Goal: Information Seeking & Learning: Check status

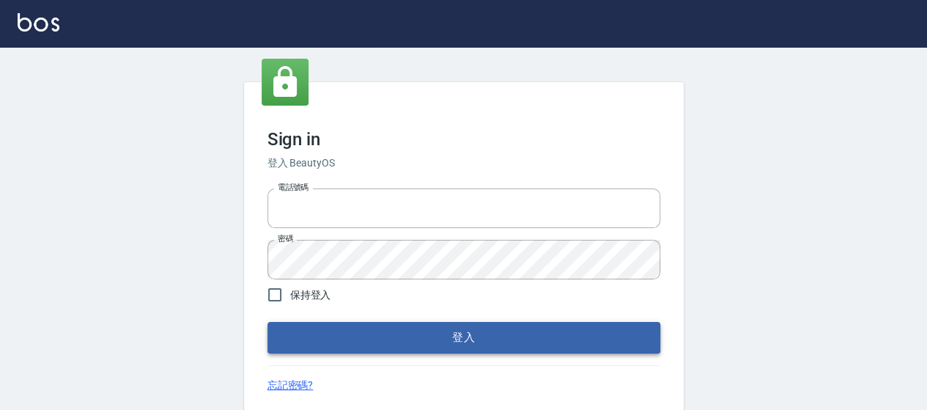
type input "0426657169"
click at [362, 334] on button "登入" at bounding box center [464, 337] width 393 height 31
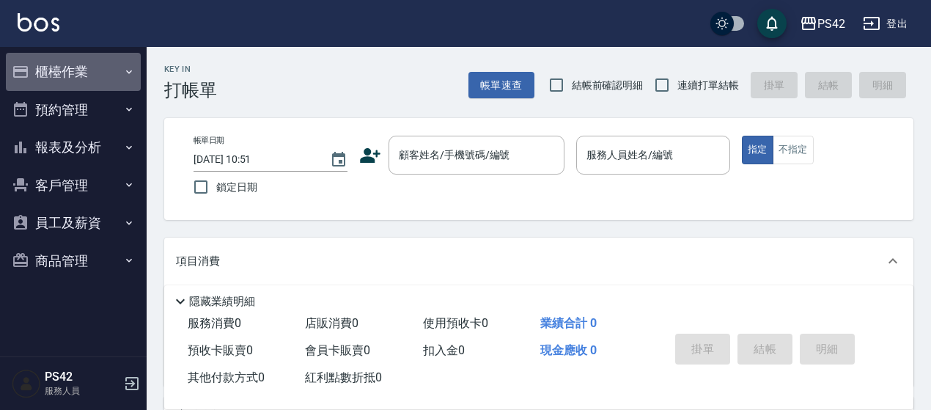
click at [84, 63] on button "櫃檯作業" at bounding box center [73, 72] width 135 height 38
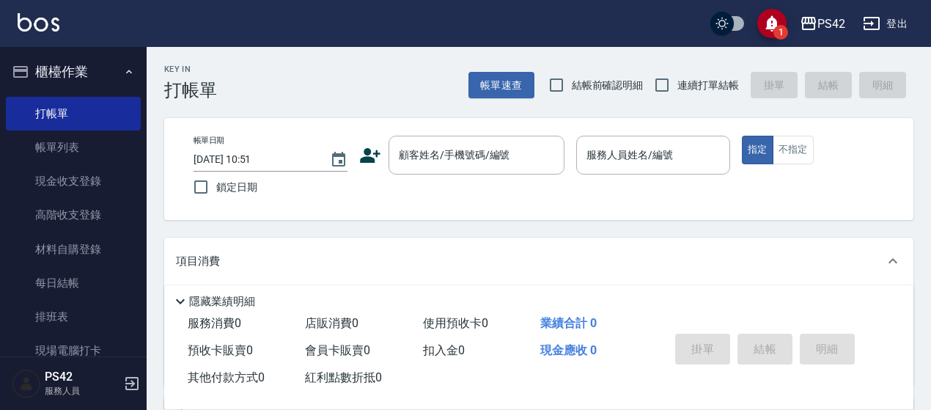
click at [123, 74] on icon "button" at bounding box center [129, 72] width 12 height 12
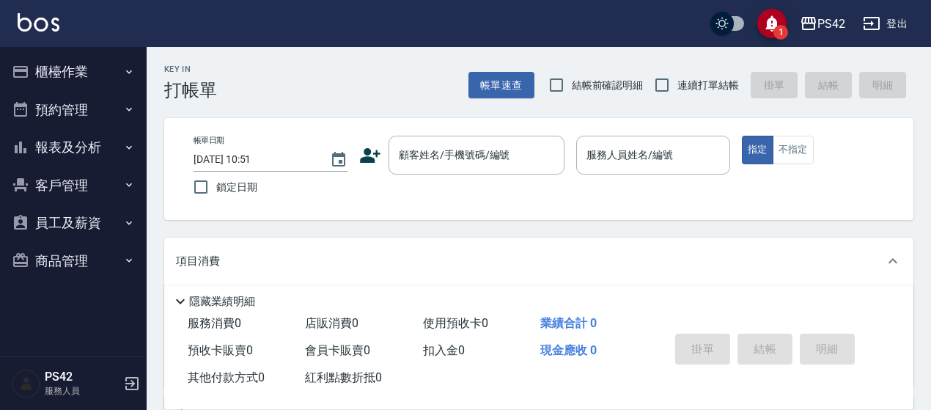
click at [96, 156] on button "報表及分析" at bounding box center [73, 147] width 135 height 38
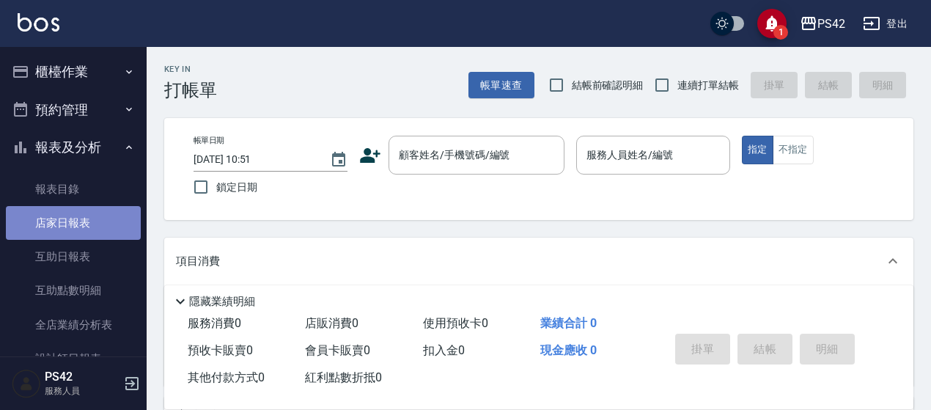
click at [103, 231] on link "店家日報表" at bounding box center [73, 223] width 135 height 34
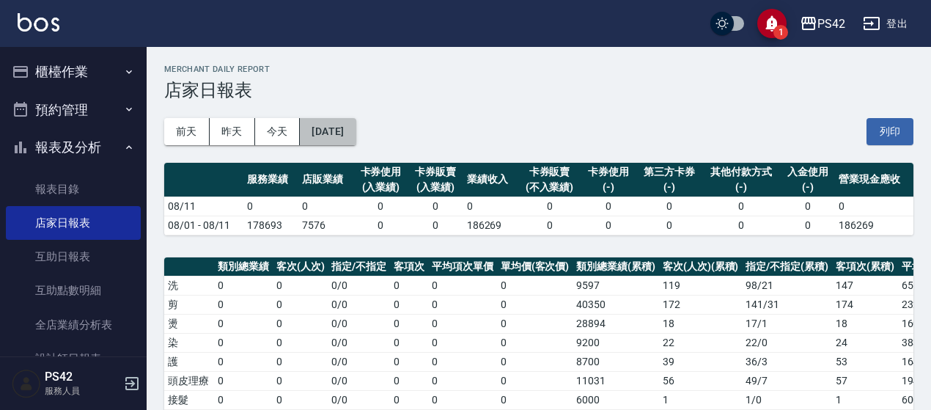
click at [341, 136] on button "[DATE]" at bounding box center [328, 131] width 56 height 27
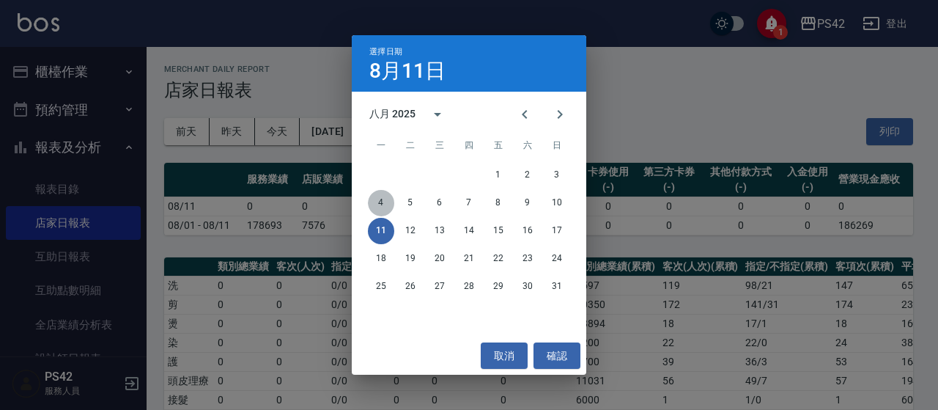
click at [387, 202] on button "4" at bounding box center [381, 203] width 26 height 26
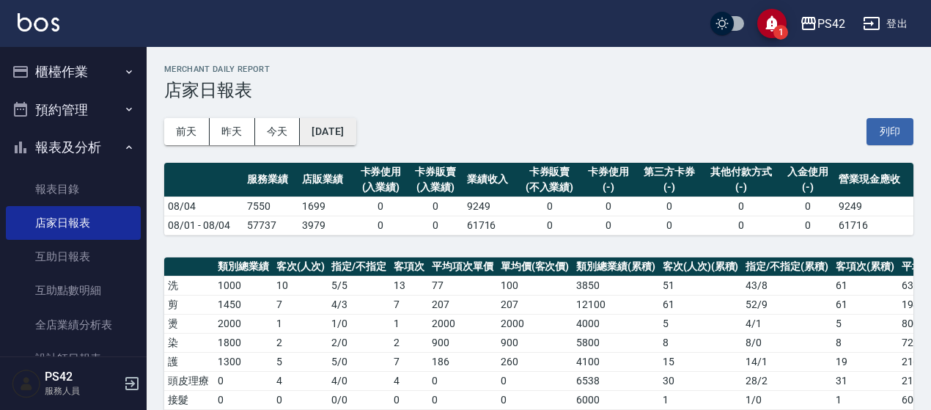
click at [347, 125] on button "[DATE]" at bounding box center [328, 131] width 56 height 27
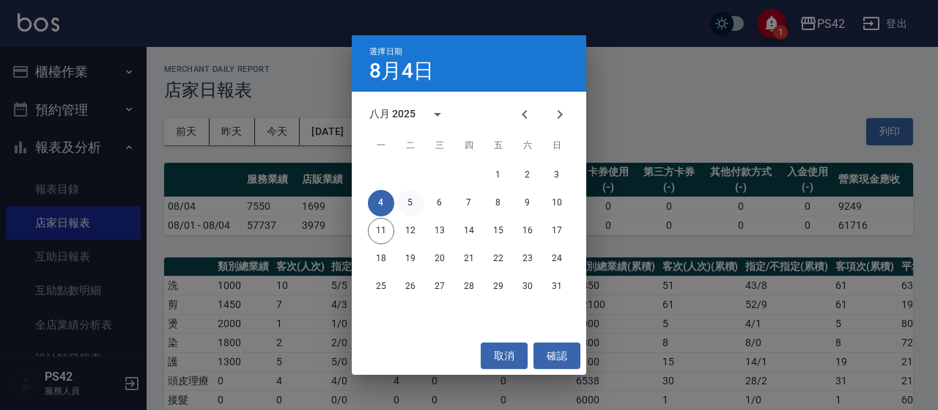
click at [417, 207] on button "5" at bounding box center [410, 203] width 26 height 26
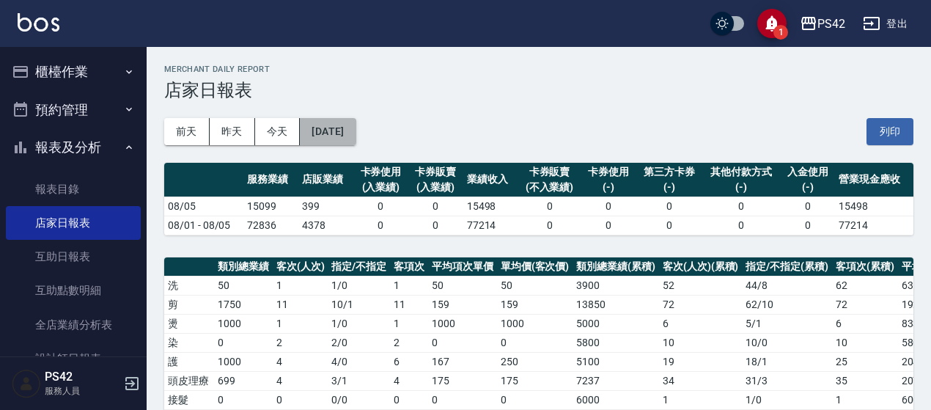
click at [325, 131] on button "[DATE]" at bounding box center [328, 131] width 56 height 27
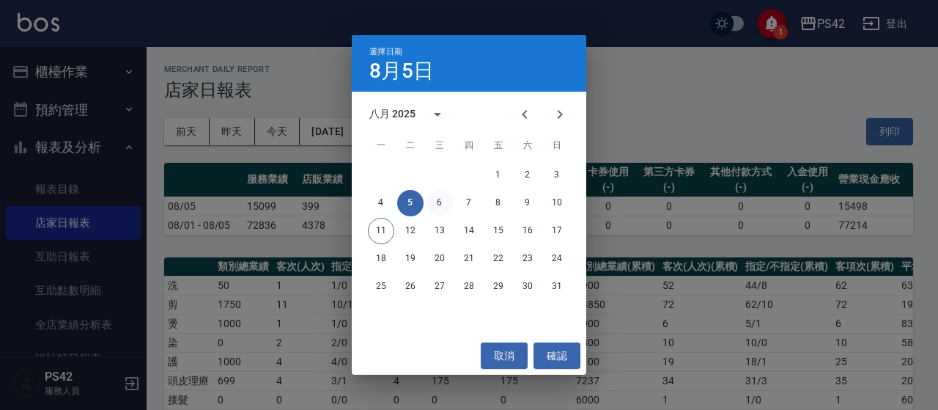
click at [438, 209] on button "6" at bounding box center [440, 203] width 26 height 26
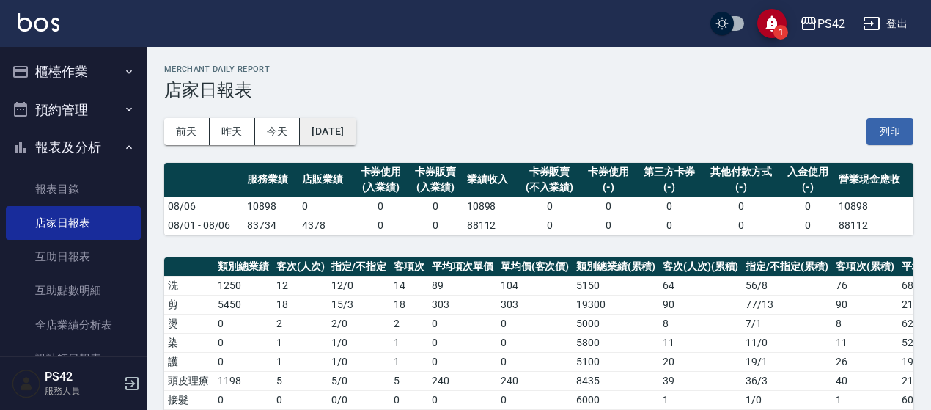
click at [356, 137] on button "[DATE]" at bounding box center [328, 131] width 56 height 27
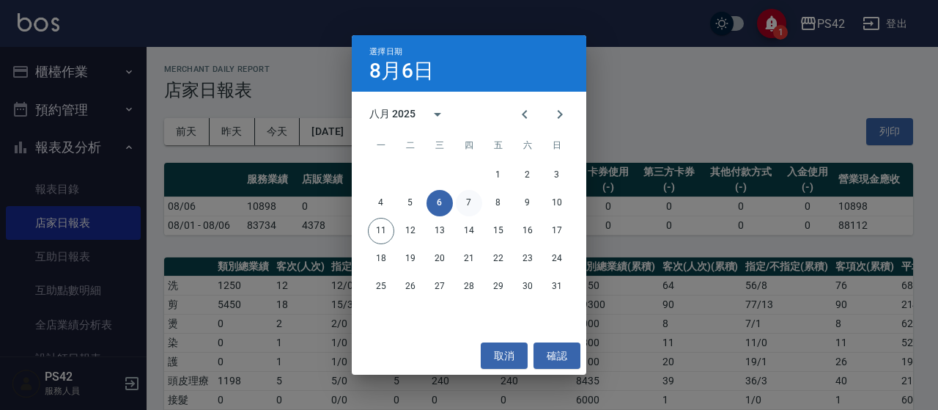
click at [463, 203] on button "7" at bounding box center [469, 203] width 26 height 26
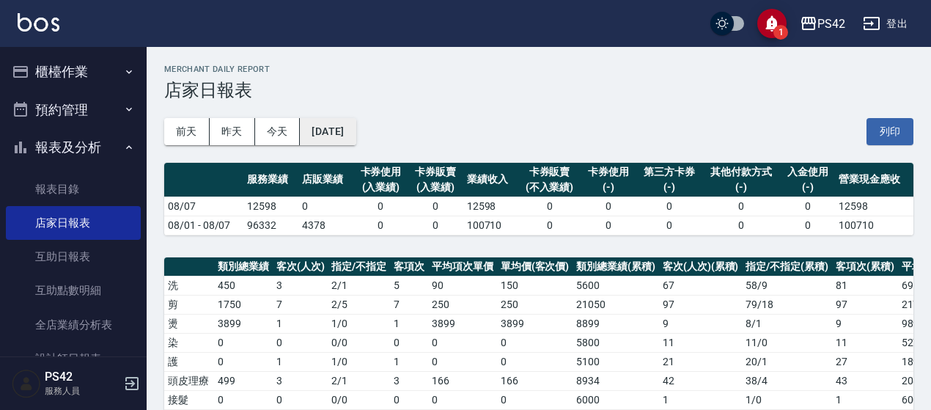
click at [353, 125] on button "[DATE]" at bounding box center [328, 131] width 56 height 27
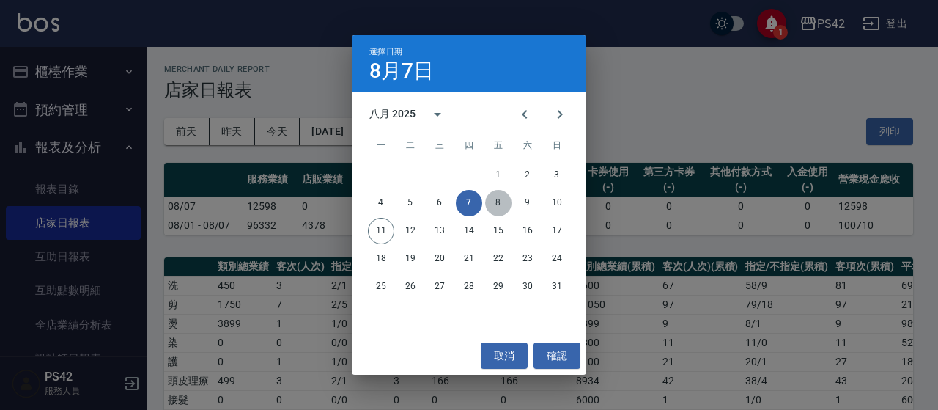
click at [501, 202] on button "8" at bounding box center [498, 203] width 26 height 26
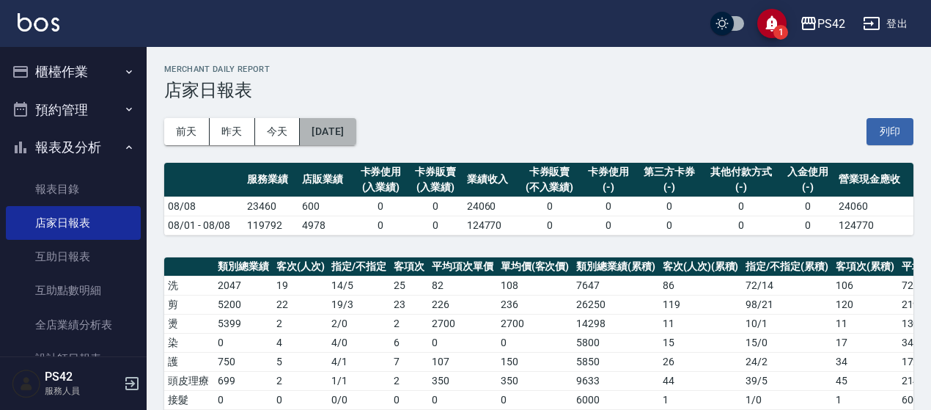
click at [356, 127] on button "[DATE]" at bounding box center [328, 131] width 56 height 27
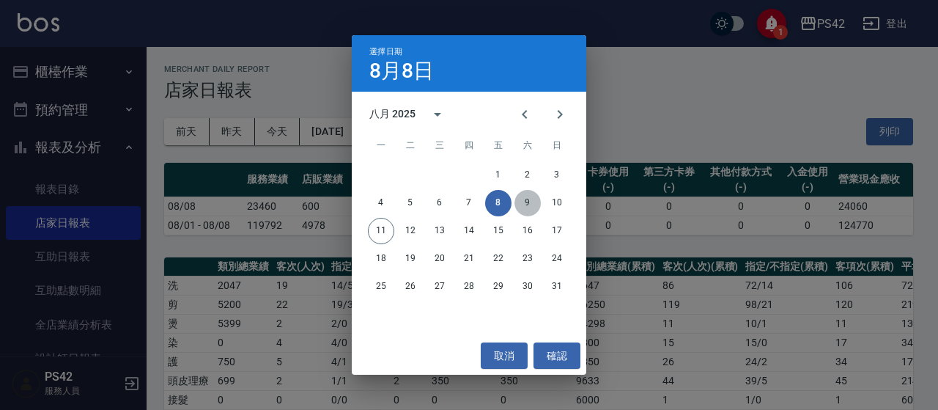
click at [536, 199] on button "9" at bounding box center [528, 203] width 26 height 26
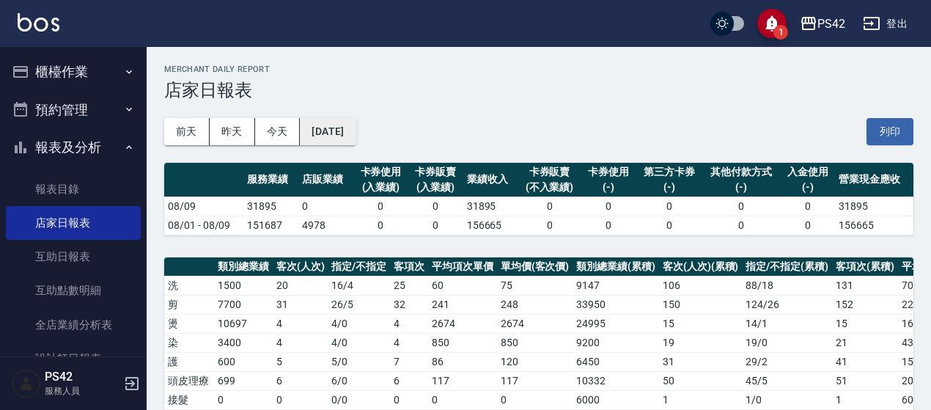
click at [344, 125] on button "[DATE]" at bounding box center [328, 131] width 56 height 27
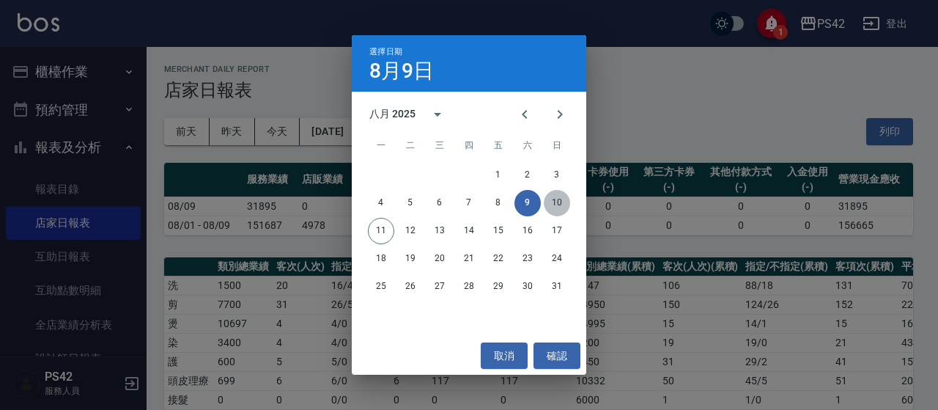
click at [552, 199] on button "10" at bounding box center [557, 203] width 26 height 26
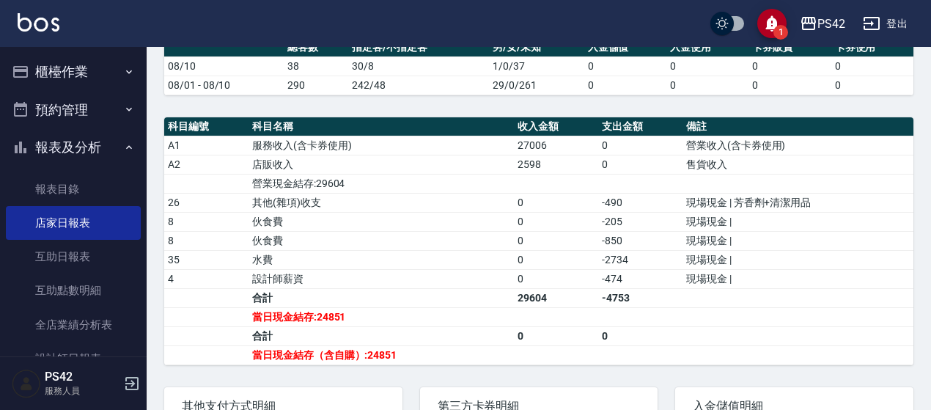
scroll to position [440, 0]
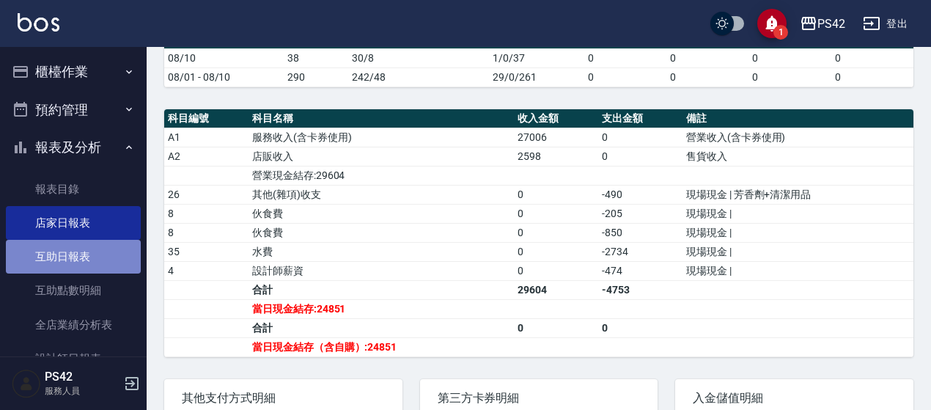
click at [78, 271] on link "互助日報表" at bounding box center [73, 257] width 135 height 34
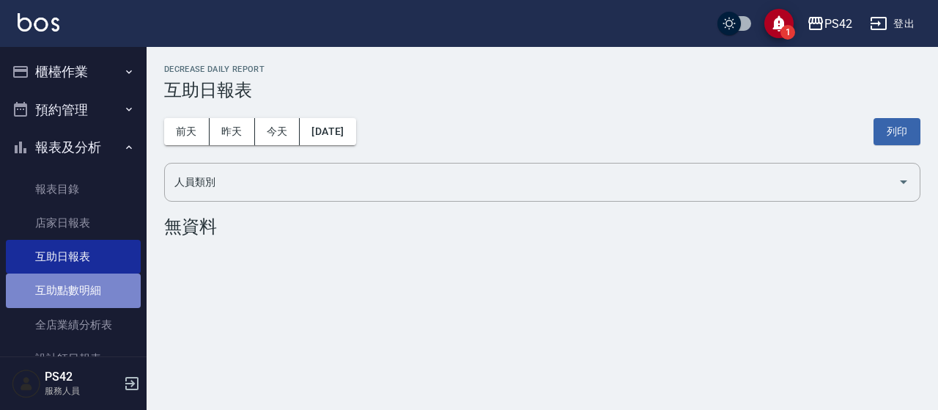
click at [86, 290] on link "互助點數明細" at bounding box center [73, 290] width 135 height 34
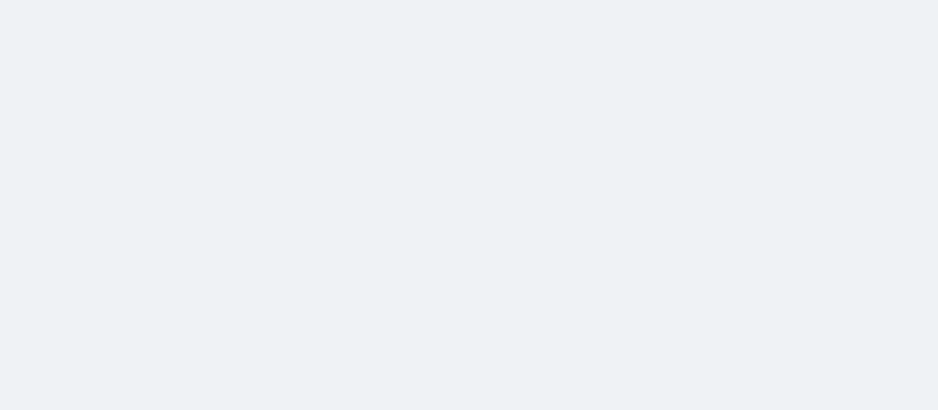
click at [320, 0] on html at bounding box center [469, 0] width 938 height 0
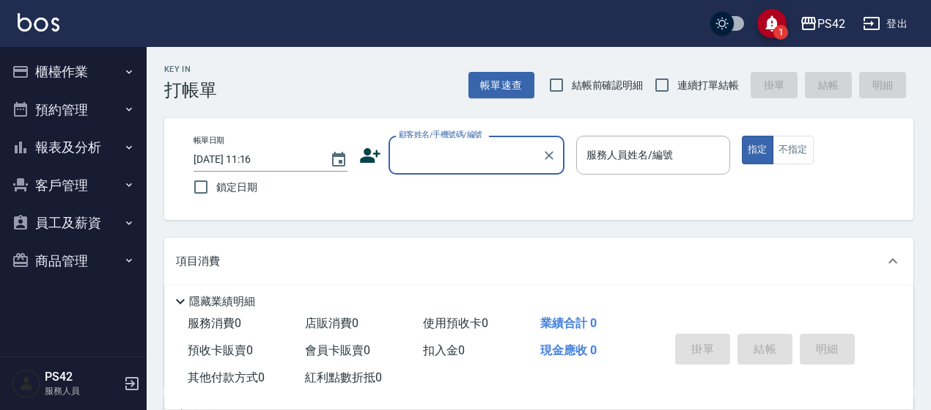
click at [125, 145] on icon "button" at bounding box center [129, 148] width 12 height 12
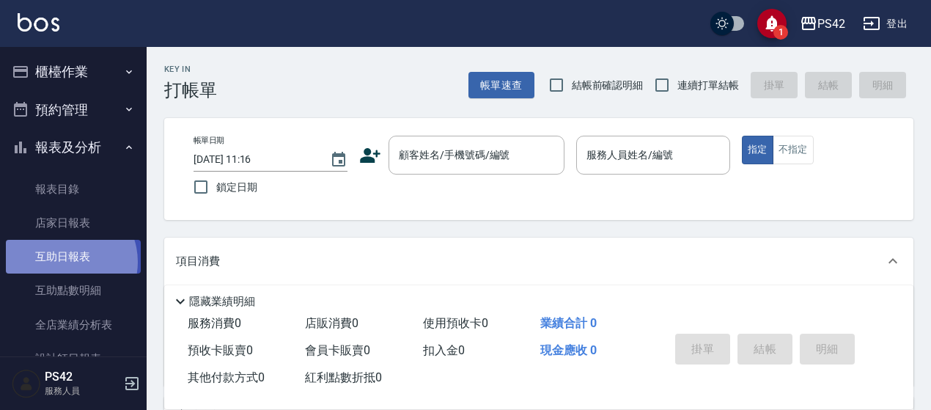
click at [65, 262] on link "互助日報表" at bounding box center [73, 257] width 135 height 34
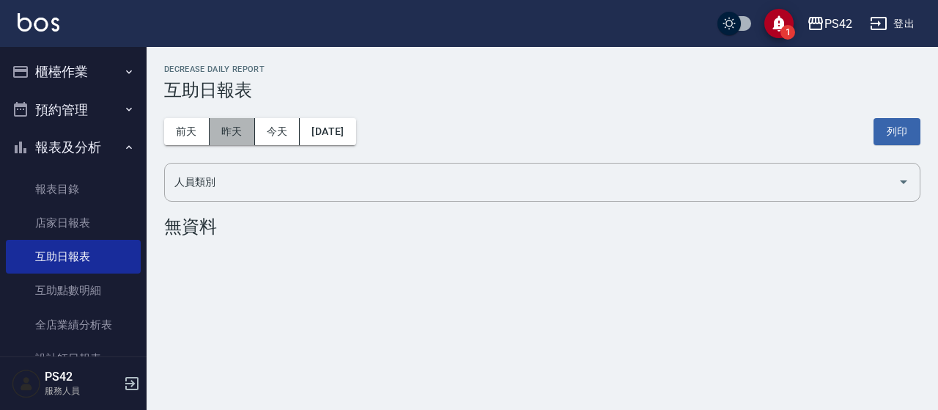
click at [223, 129] on button "昨天" at bounding box center [232, 131] width 45 height 27
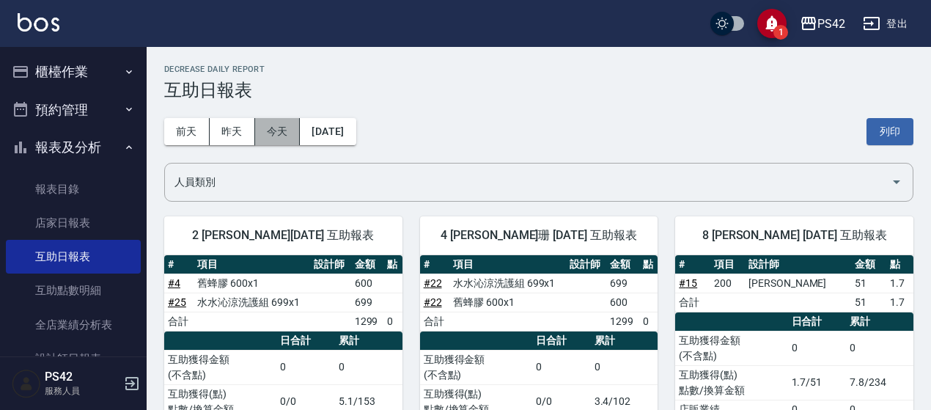
click at [268, 131] on button "今天" at bounding box center [277, 131] width 45 height 27
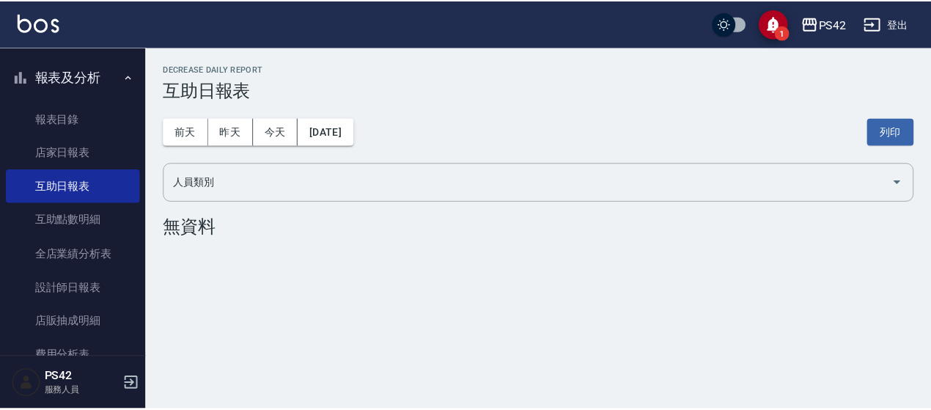
scroll to position [220, 0]
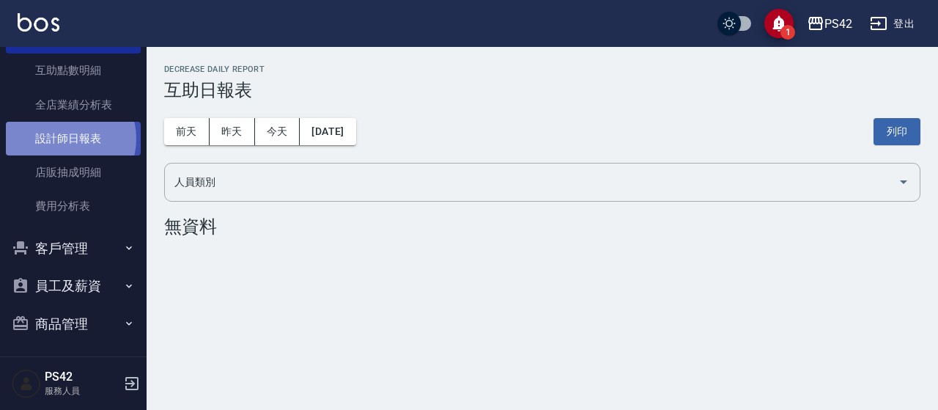
click at [65, 139] on link "設計師日報表" at bounding box center [73, 139] width 135 height 34
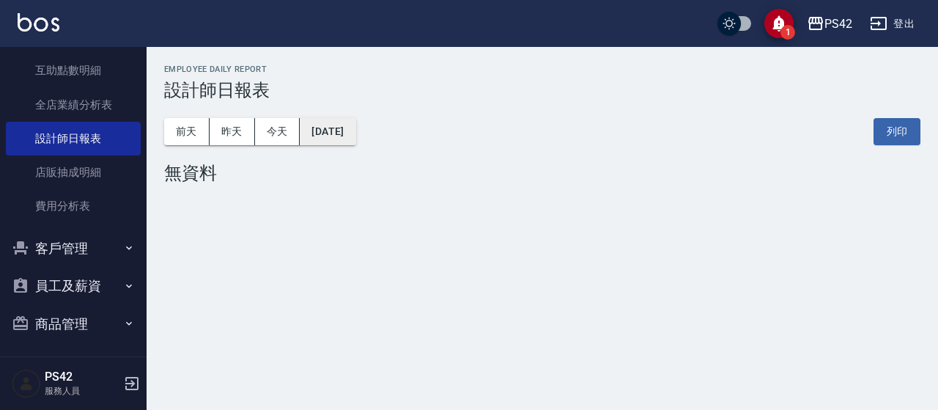
click at [356, 135] on button "[DATE]" at bounding box center [328, 131] width 56 height 27
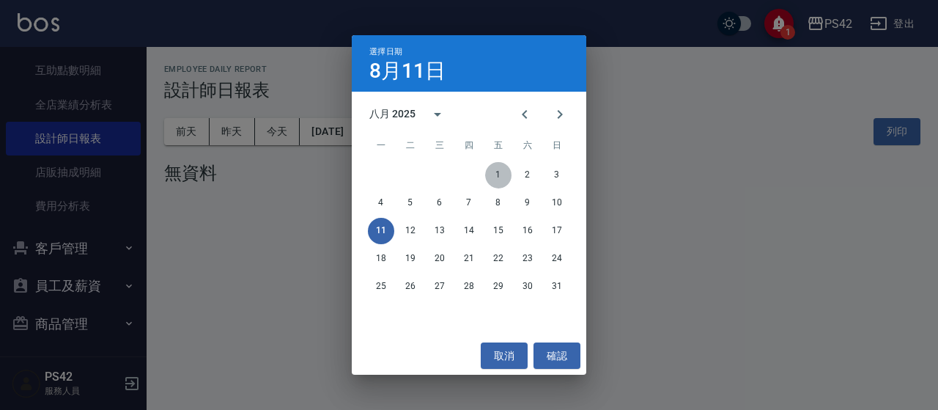
click at [496, 174] on button "1" at bounding box center [498, 175] width 26 height 26
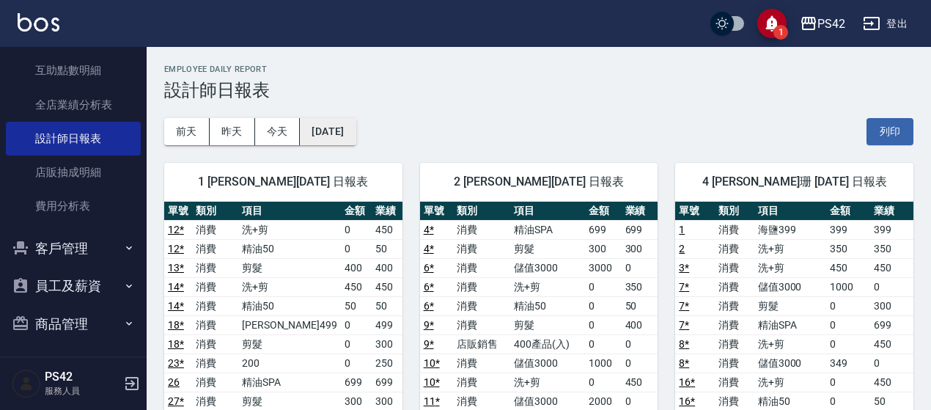
click at [356, 142] on button "2025/08/01" at bounding box center [328, 131] width 56 height 27
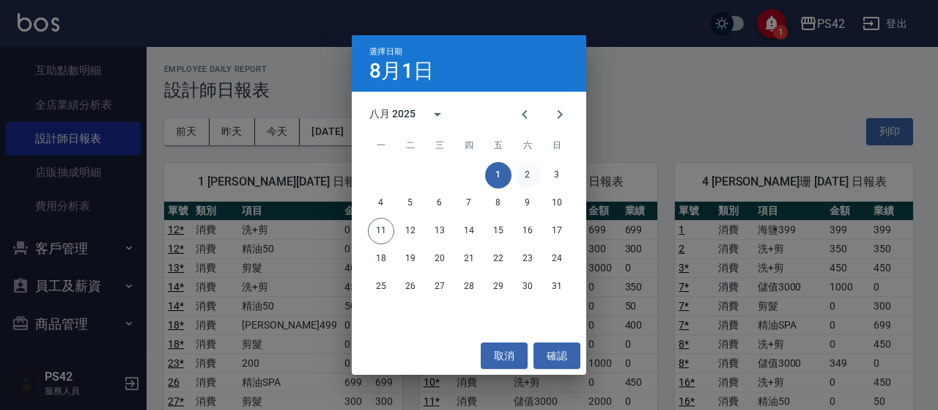
click at [535, 181] on button "2" at bounding box center [528, 175] width 26 height 26
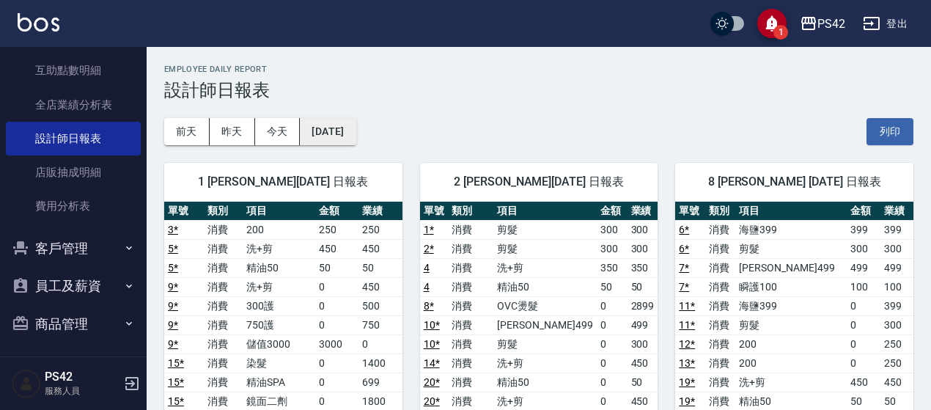
click at [356, 131] on button "2025/08/02" at bounding box center [328, 131] width 56 height 27
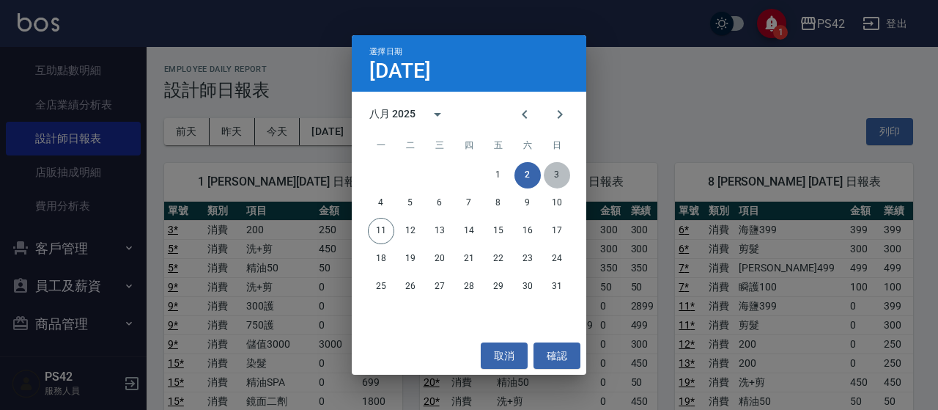
click at [565, 184] on button "3" at bounding box center [557, 175] width 26 height 26
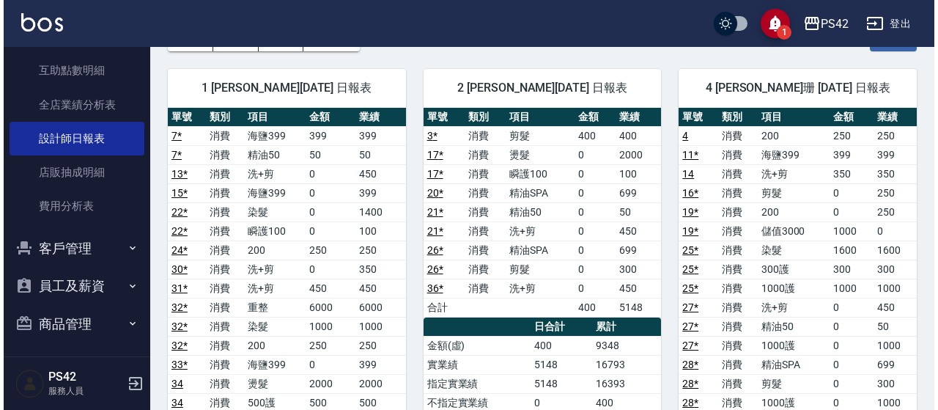
scroll to position [73, 0]
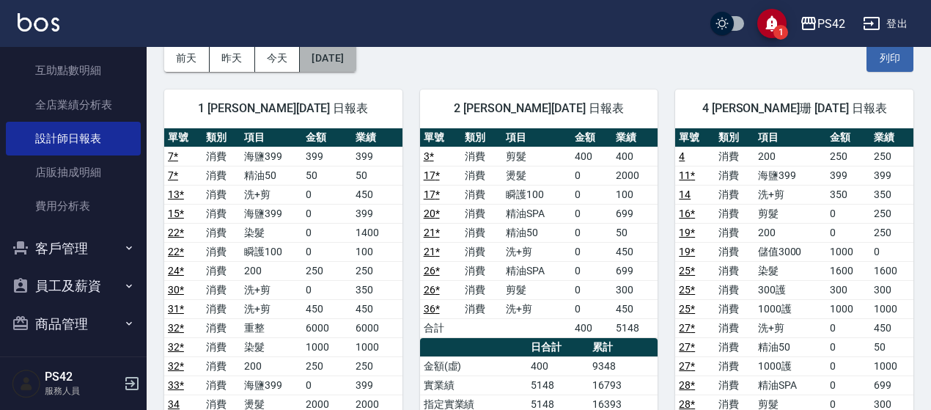
click at [356, 55] on button "2025/08/03" at bounding box center [328, 58] width 56 height 27
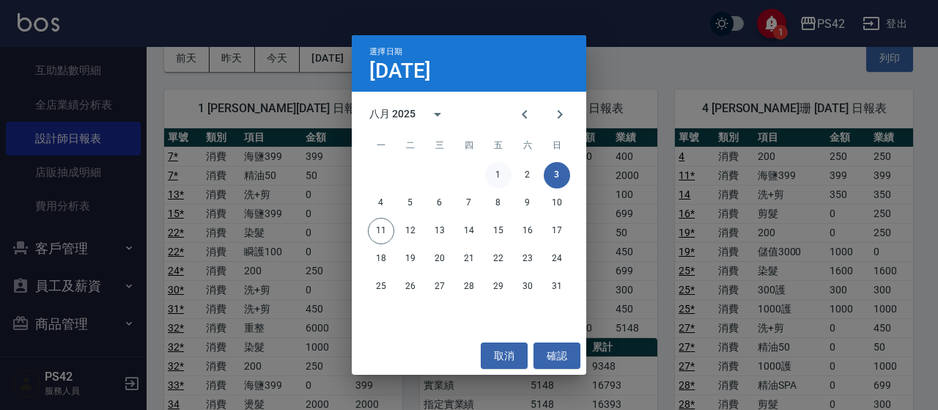
click at [499, 168] on button "1" at bounding box center [498, 175] width 26 height 26
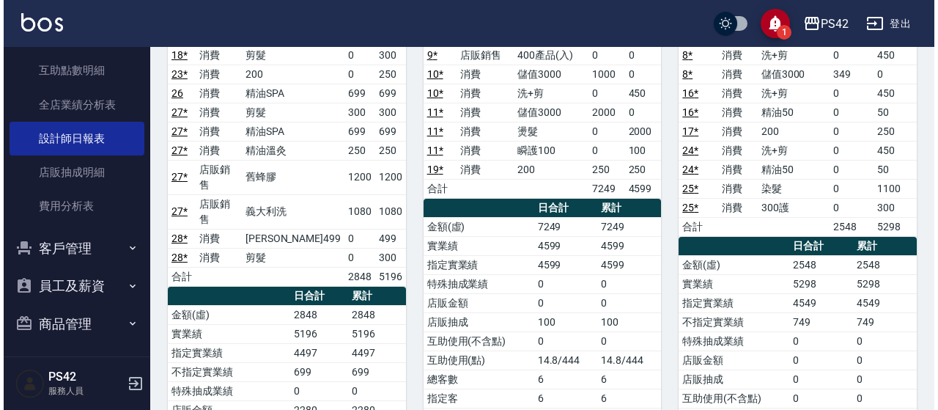
scroll to position [73, 0]
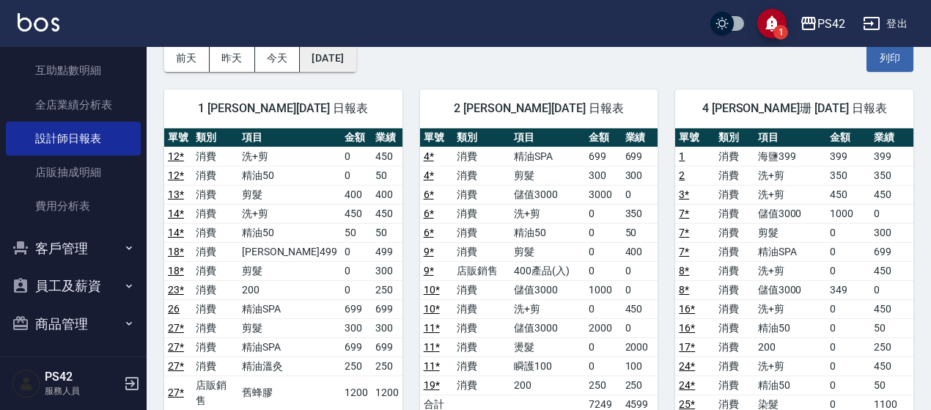
click at [356, 66] on button "2025/08/01" at bounding box center [328, 58] width 56 height 27
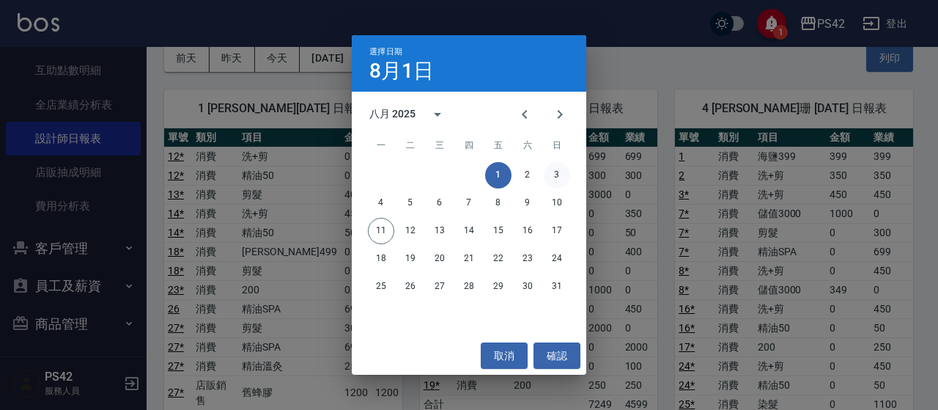
click at [553, 177] on button "3" at bounding box center [557, 175] width 26 height 26
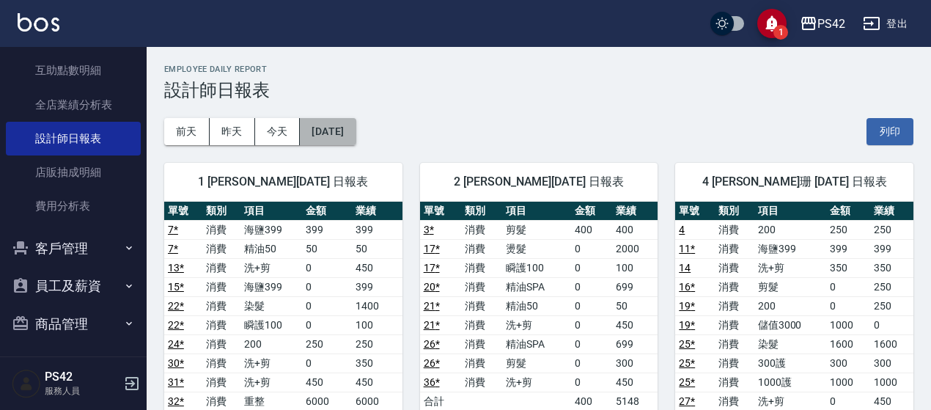
click at [356, 136] on button "2025/08/03" at bounding box center [328, 131] width 56 height 27
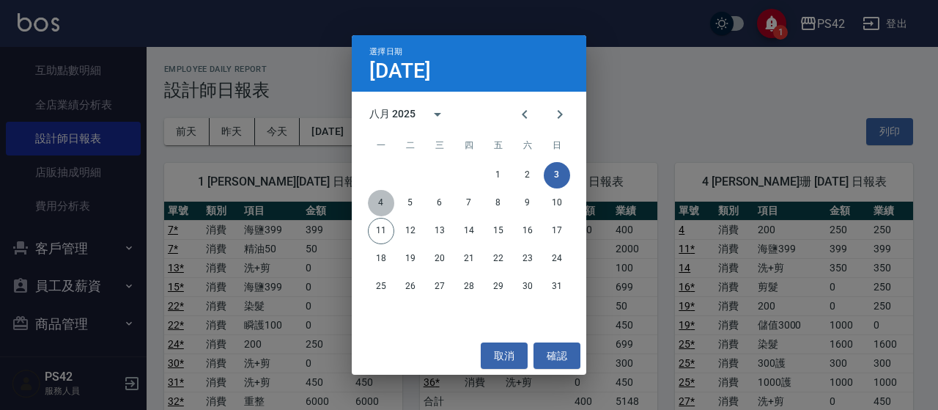
click at [384, 201] on button "4" at bounding box center [381, 203] width 26 height 26
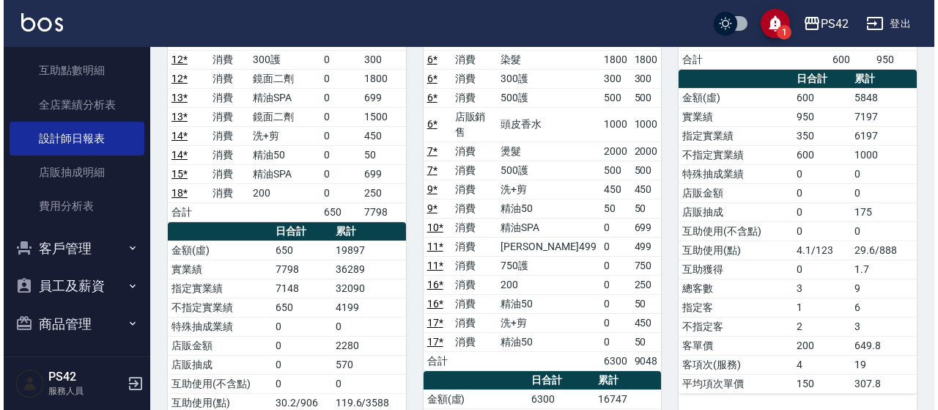
scroll to position [73, 0]
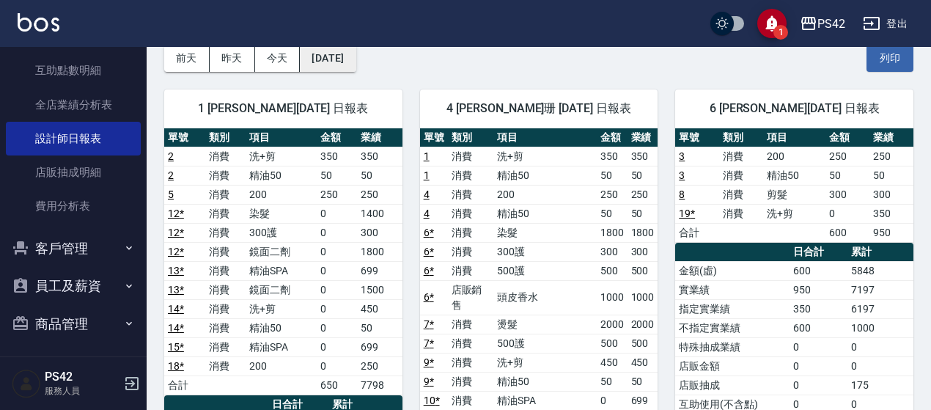
click at [356, 65] on button "[DATE]" at bounding box center [328, 58] width 56 height 27
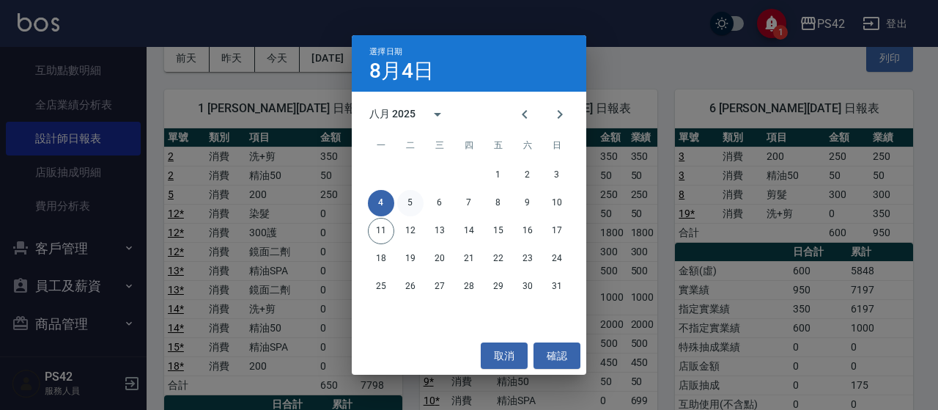
click at [414, 198] on button "5" at bounding box center [410, 203] width 26 height 26
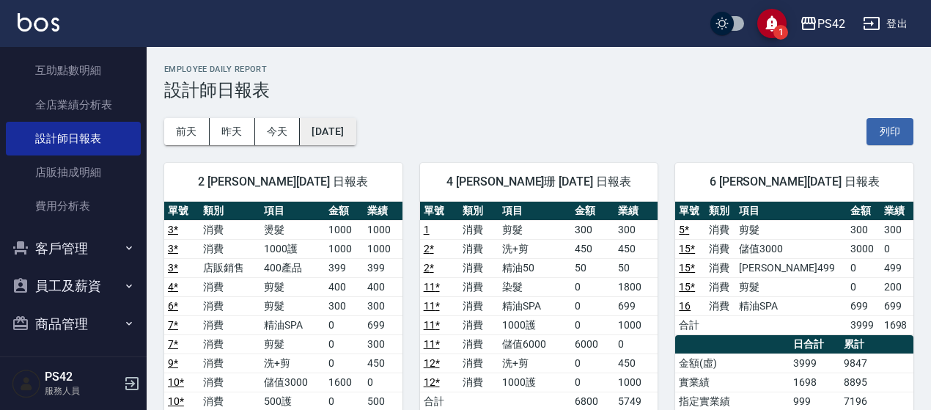
click at [356, 142] on button "[DATE]" at bounding box center [328, 131] width 56 height 27
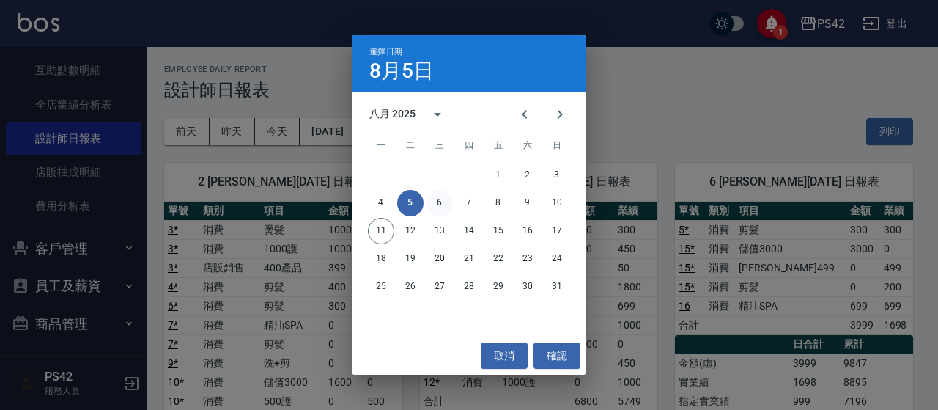
click at [440, 206] on button "6" at bounding box center [440, 203] width 26 height 26
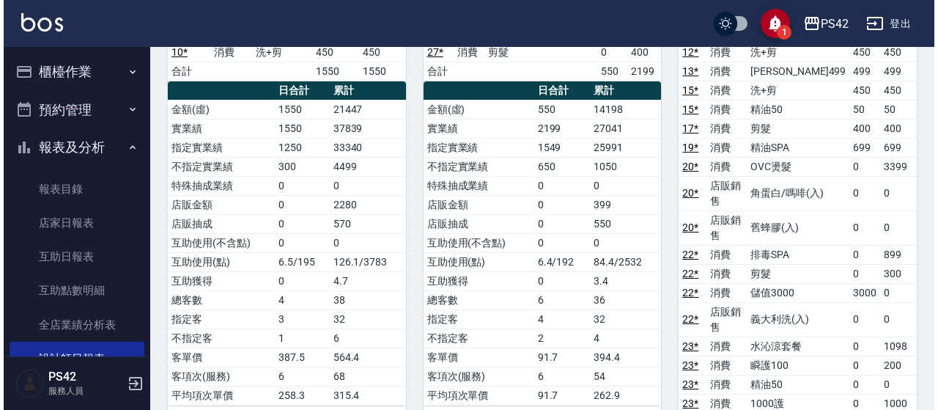
scroll to position [73, 0]
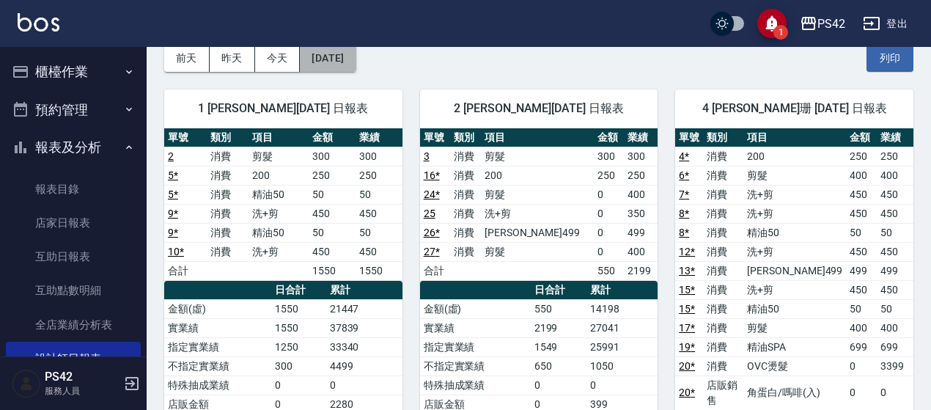
click at [356, 61] on button "[DATE]" at bounding box center [328, 58] width 56 height 27
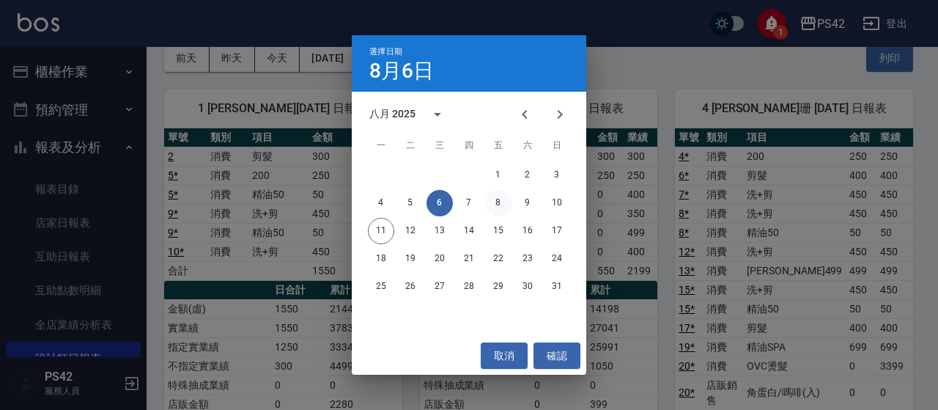
click at [498, 210] on button "8" at bounding box center [498, 203] width 26 height 26
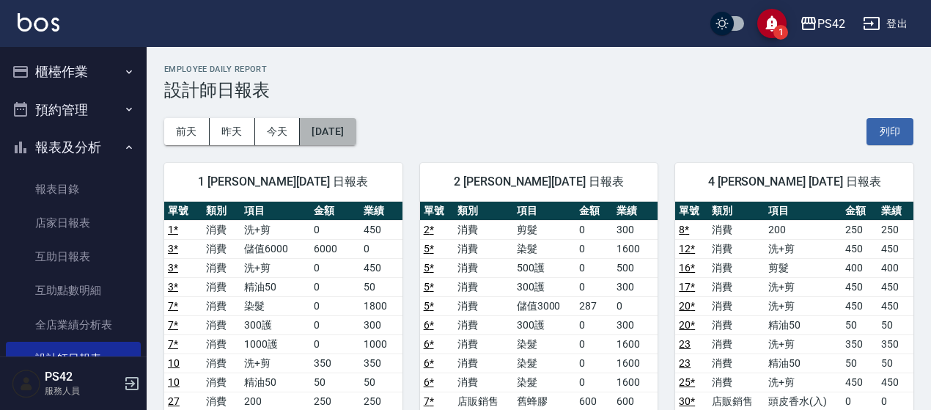
click at [356, 137] on button "[DATE]" at bounding box center [328, 131] width 56 height 27
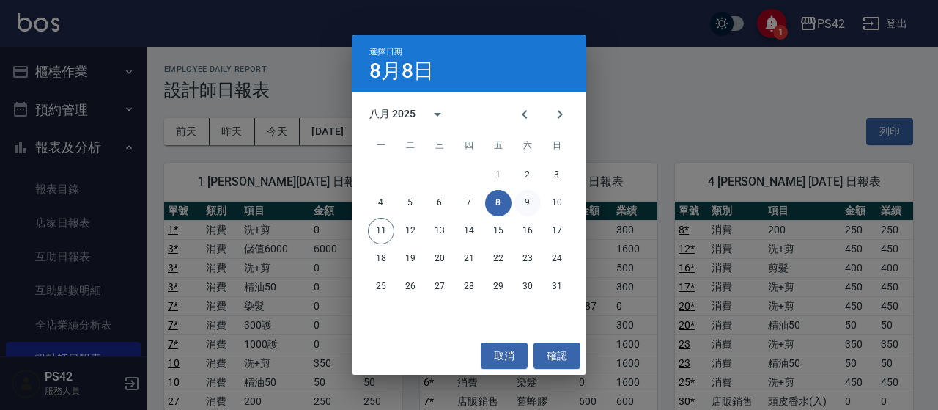
click at [531, 211] on button "9" at bounding box center [528, 203] width 26 height 26
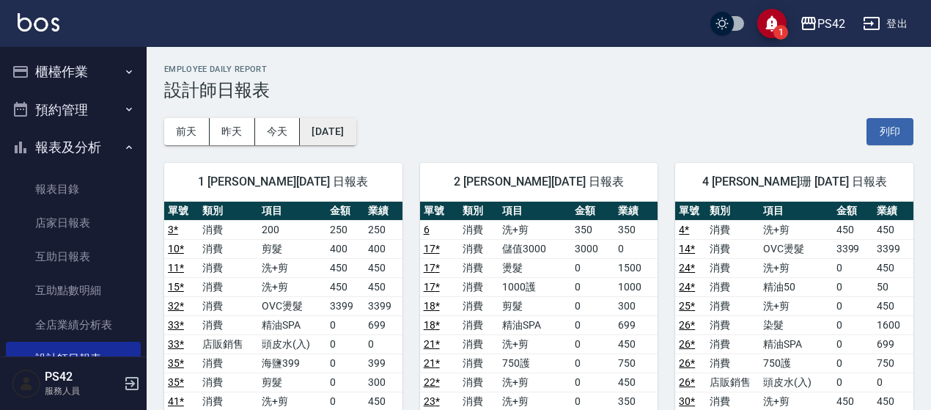
click at [356, 138] on button "[DATE]" at bounding box center [328, 131] width 56 height 27
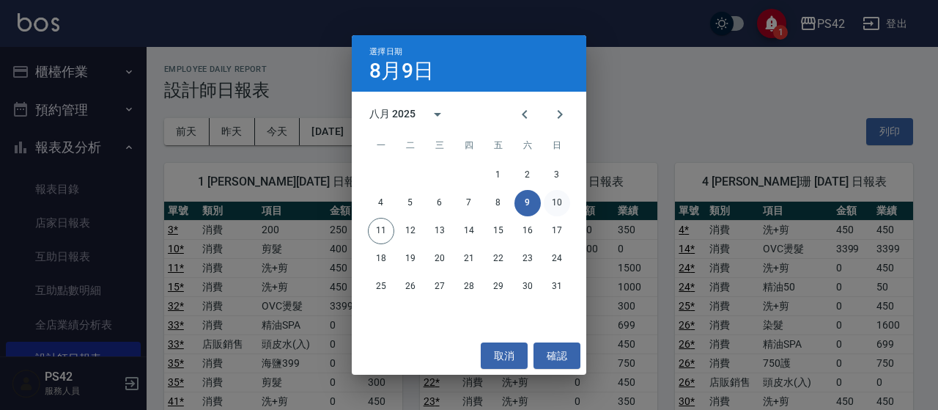
click at [557, 197] on button "10" at bounding box center [557, 203] width 26 height 26
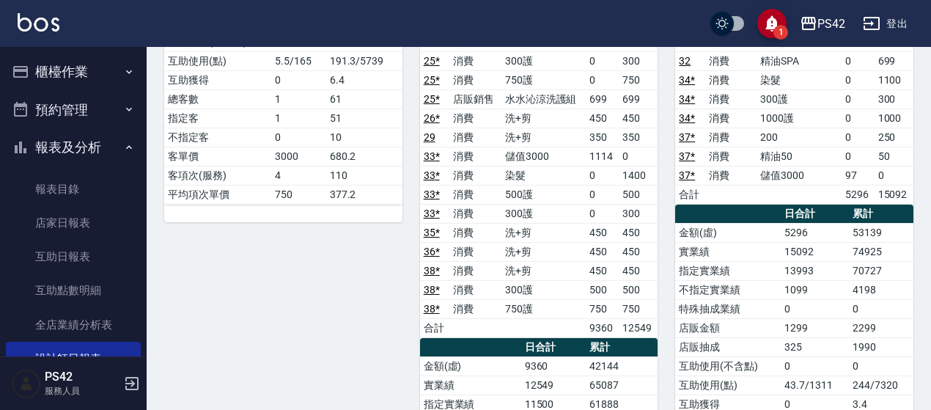
scroll to position [440, 0]
